Goal: Task Accomplishment & Management: Manage account settings

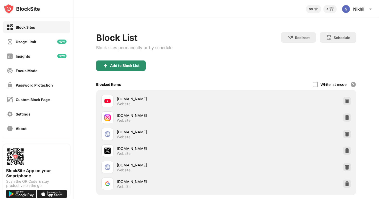
click at [135, 63] on div "Add to Block List" at bounding box center [121, 65] width 50 height 10
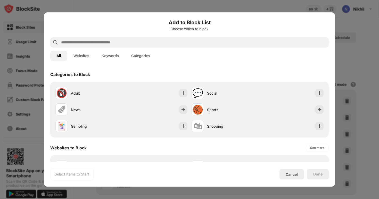
click at [101, 41] on input "text" at bounding box center [194, 42] width 266 height 6
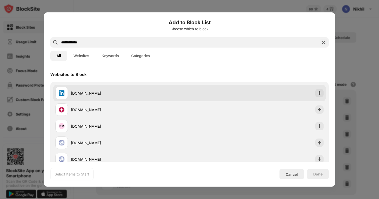
type input "**********"
click at [104, 94] on div "[DOMAIN_NAME]" at bounding box center [130, 92] width 119 height 5
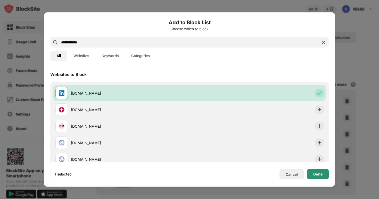
click at [318, 172] on div "Done" at bounding box center [318, 174] width 9 height 4
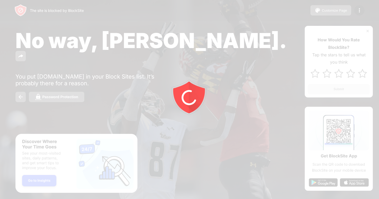
click at [358, 12] on div at bounding box center [189, 99] width 379 height 199
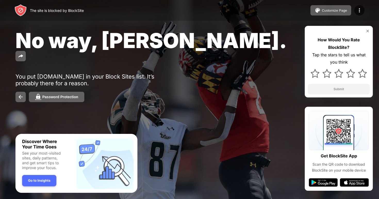
click at [358, 12] on img at bounding box center [360, 10] width 6 height 6
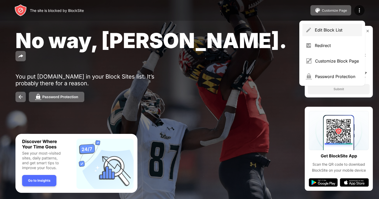
click at [309, 27] on img at bounding box center [309, 30] width 6 height 6
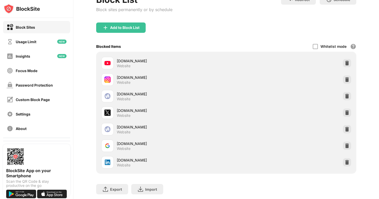
scroll to position [53, 0]
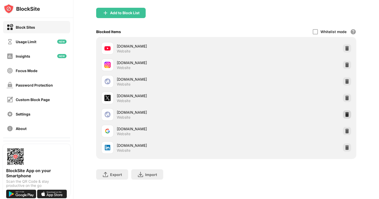
click at [348, 115] on img at bounding box center [347, 114] width 5 height 5
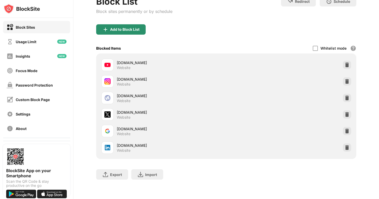
click at [117, 29] on div "Add to Block List" at bounding box center [124, 29] width 29 height 4
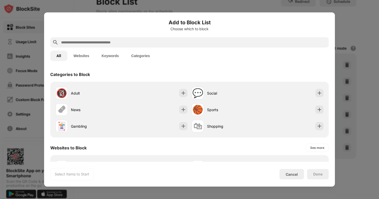
click at [87, 43] on input "text" at bounding box center [194, 42] width 266 height 6
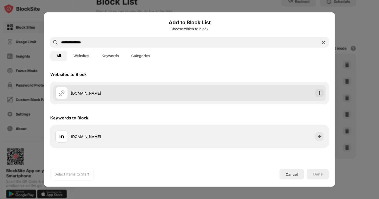
type input "**********"
click at [71, 95] on div "[DOMAIN_NAME]" at bounding box center [122, 93] width 134 height 12
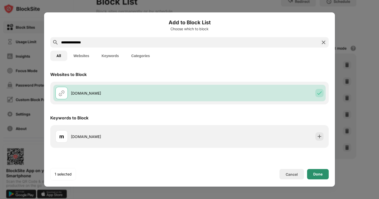
click at [316, 177] on div "Done" at bounding box center [318, 174] width 22 height 10
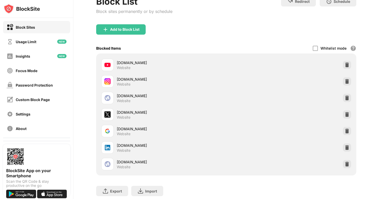
scroll to position [53, 0]
